Goal: Task Accomplishment & Management: Manage account settings

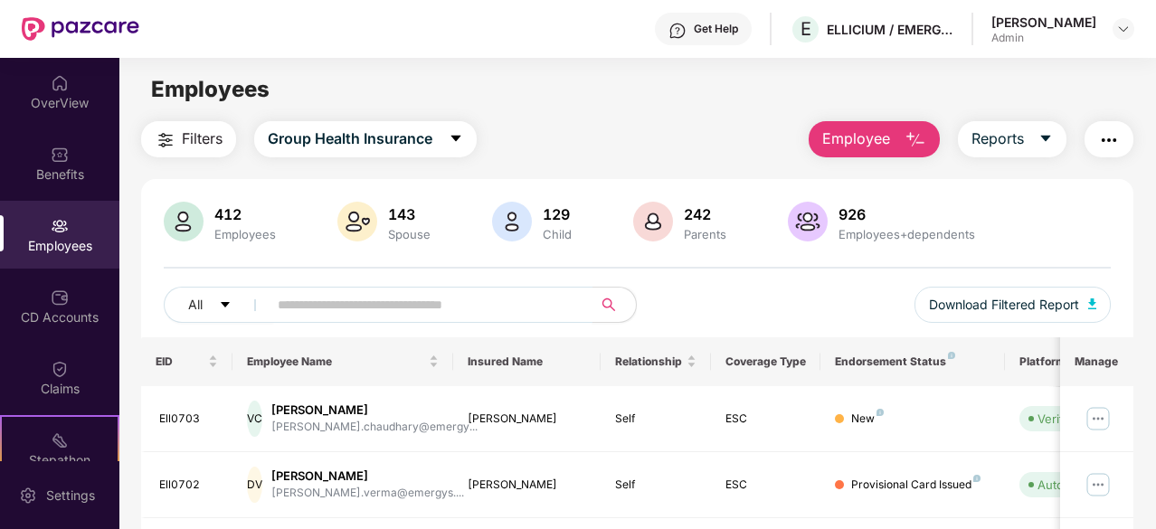
click at [432, 301] on input "text" at bounding box center [423, 304] width 290 height 27
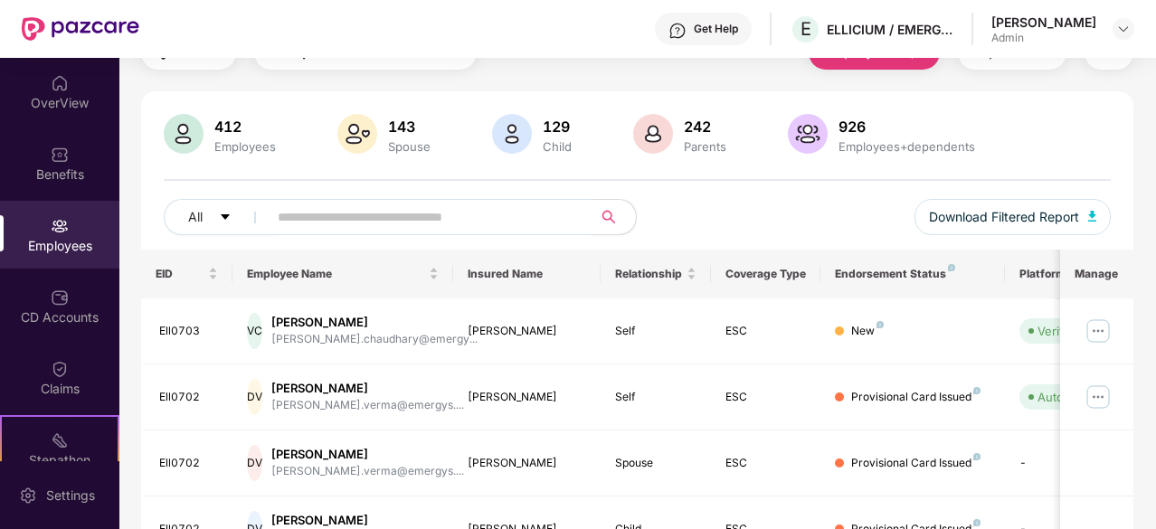
scroll to position [181, 0]
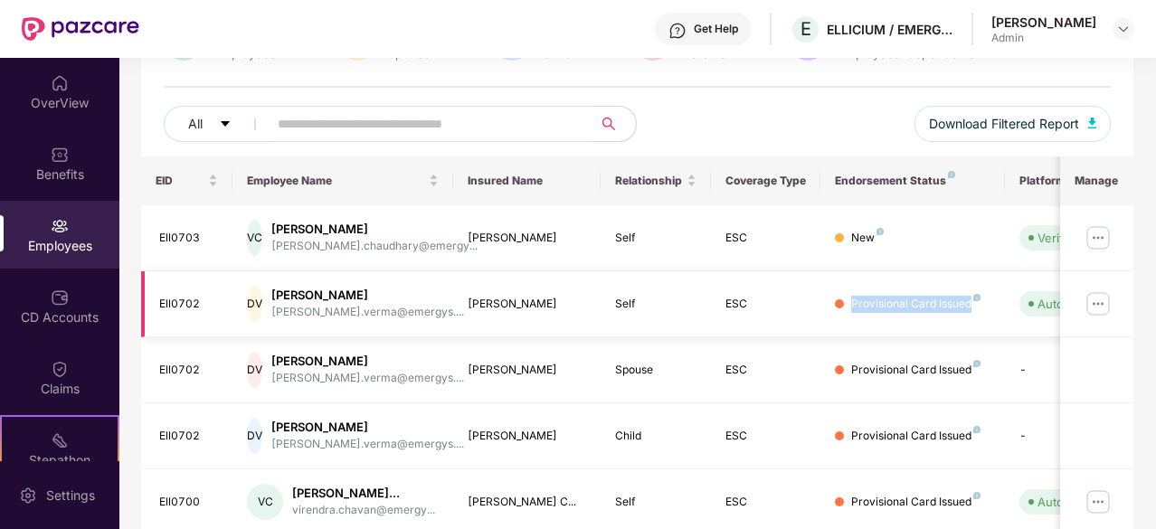
drag, startPoint x: 973, startPoint y: 303, endPoint x: 850, endPoint y: 308, distance: 122.3
click at [850, 308] on div "Provisional Card Issued" at bounding box center [912, 304] width 155 height 17
click at [1102, 305] on img at bounding box center [1098, 303] width 29 height 29
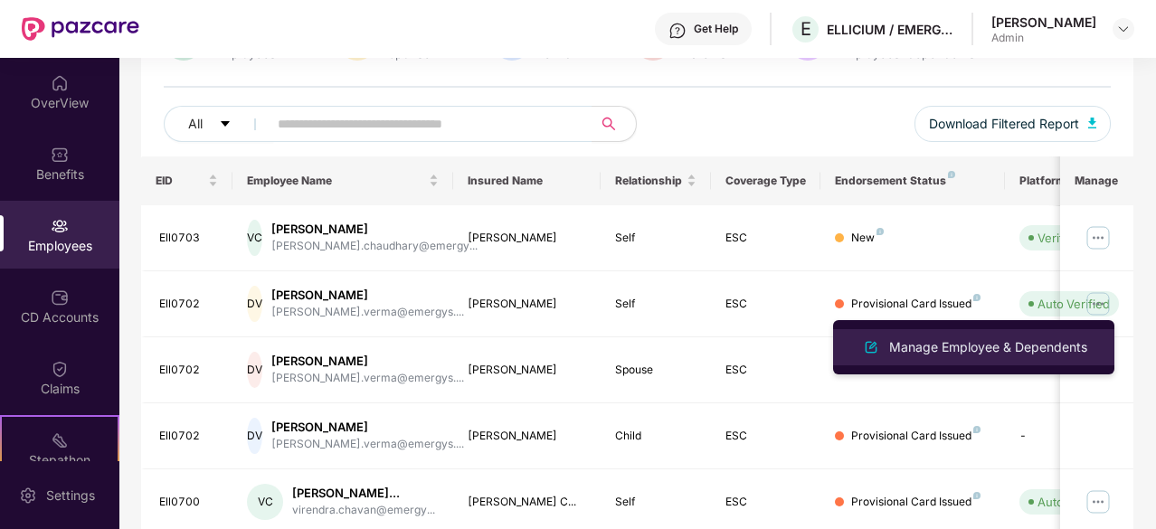
click at [1034, 342] on div "Manage Employee & Dependents" at bounding box center [988, 347] width 205 height 20
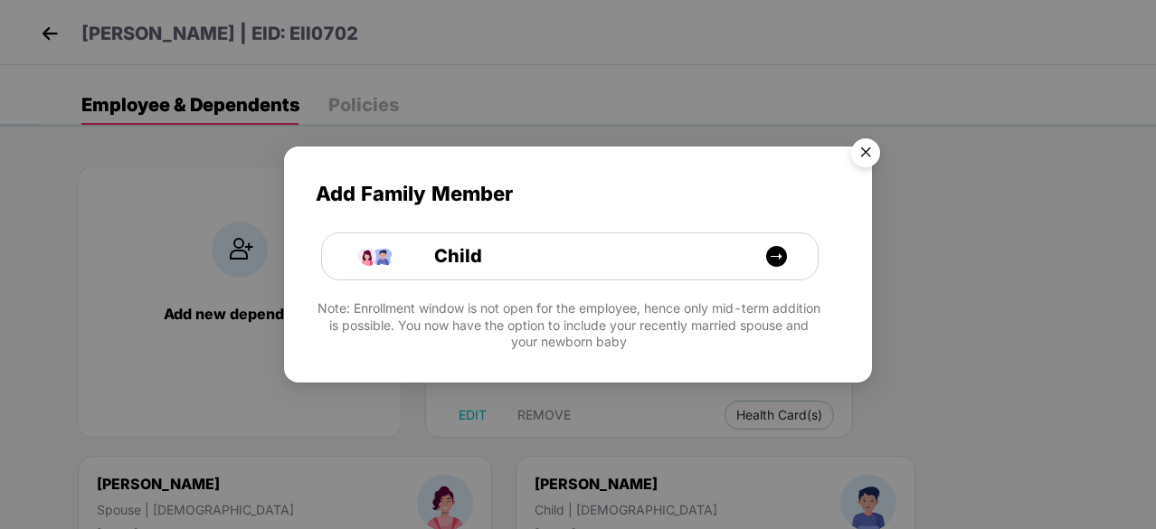
click at [864, 151] on img "Close" at bounding box center [865, 155] width 51 height 51
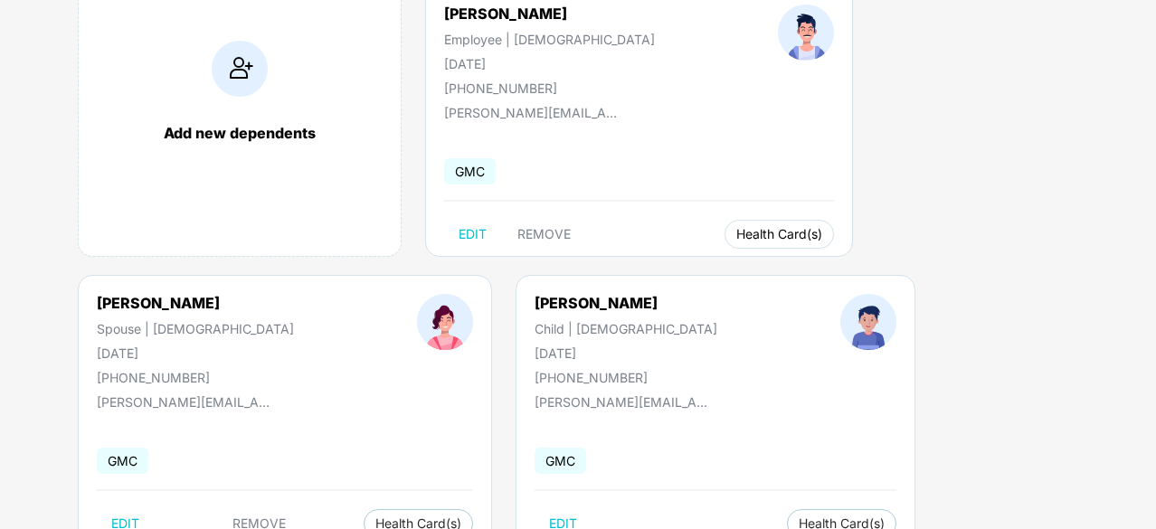
click at [725, 242] on button "Health Card(s)" at bounding box center [779, 234] width 109 height 29
click at [704, 266] on span "Health Insurance(ESC)" at bounding box center [716, 270] width 158 height 20
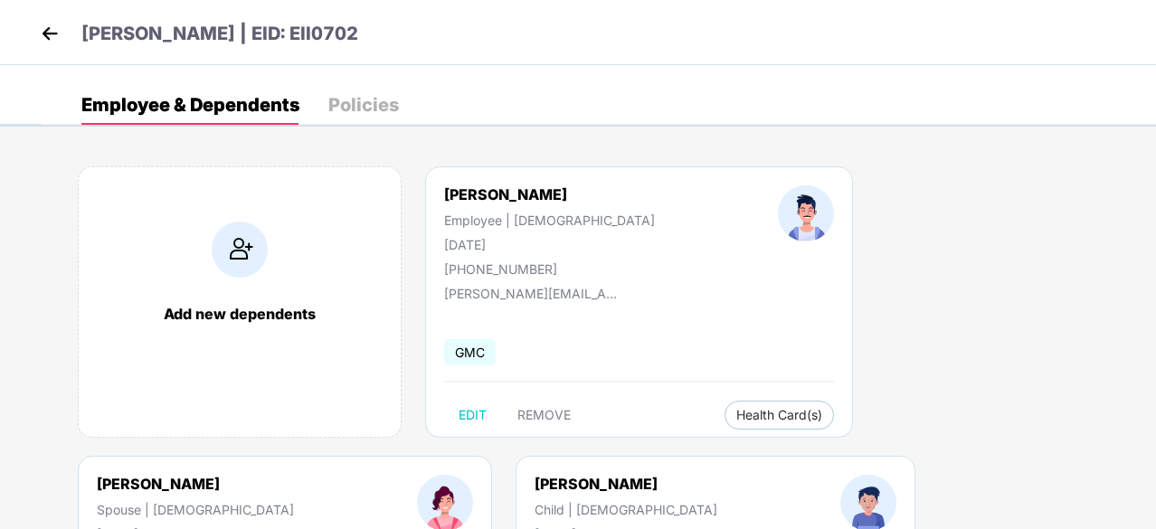
click at [64, 40] on header "[PERSON_NAME] | EID: Ell0702" at bounding box center [197, 36] width 322 height 33
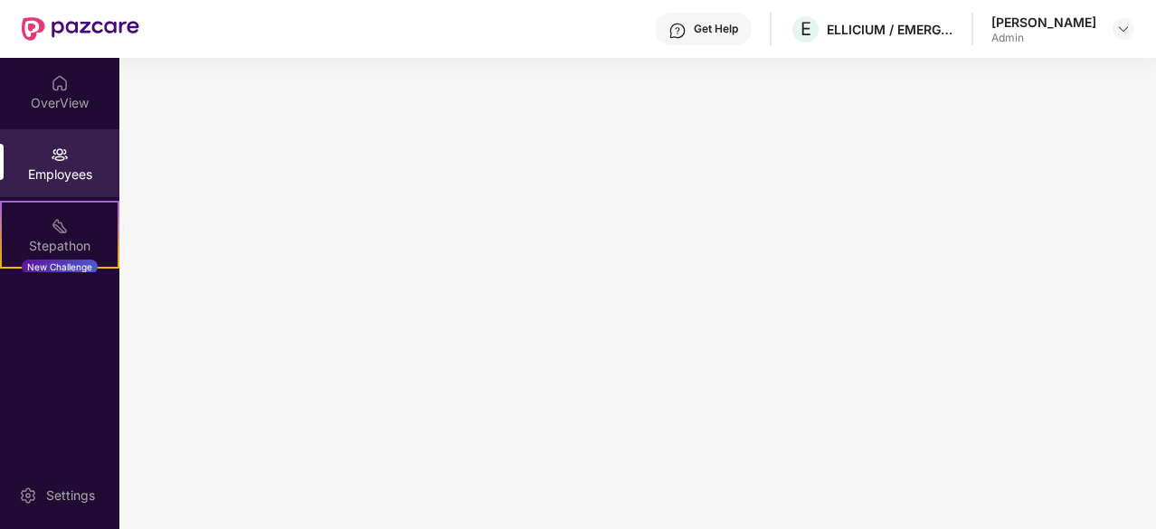
click at [42, 31] on img at bounding box center [81, 29] width 118 height 24
